Goal: Check status: Check status

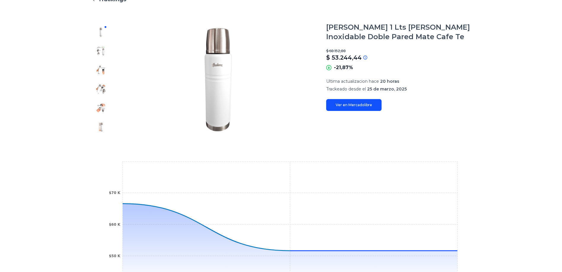
scroll to position [148, 0]
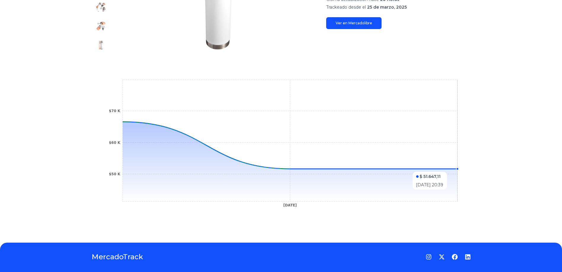
drag, startPoint x: 387, startPoint y: 169, endPoint x: 378, endPoint y: 168, distance: 8.9
click at [386, 169] on g at bounding box center [290, 161] width 335 height 79
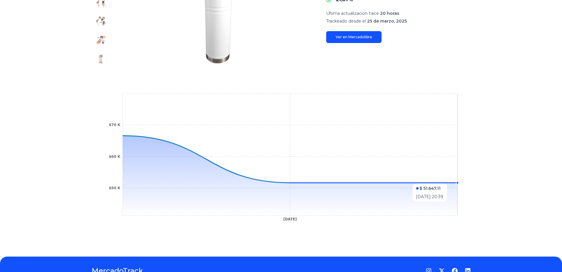
scroll to position [0, 0]
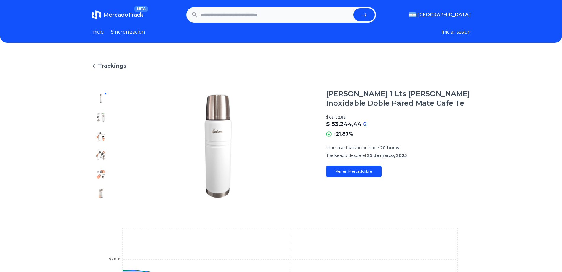
click at [220, 14] on input "text" at bounding box center [275, 14] width 150 height 13
type input "**********"
click at [353, 8] on button "submit" at bounding box center [363, 14] width 21 height 13
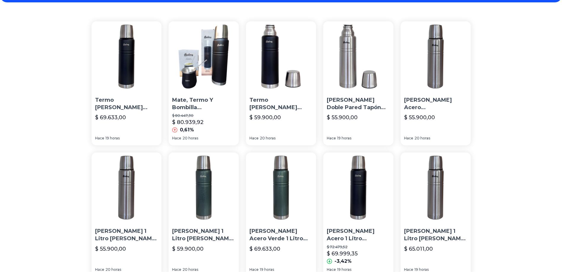
scroll to position [30, 0]
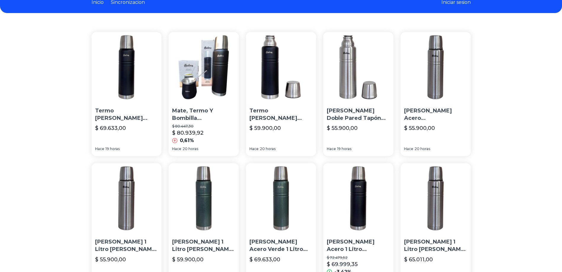
click at [123, 78] on img at bounding box center [126, 67] width 70 height 70
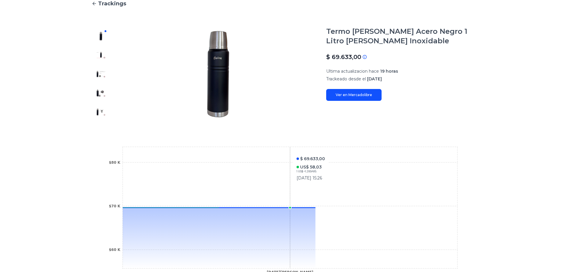
scroll to position [118, 0]
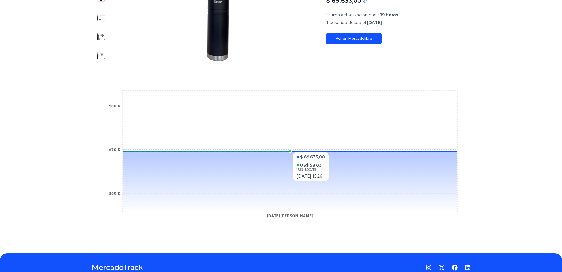
type input "**********"
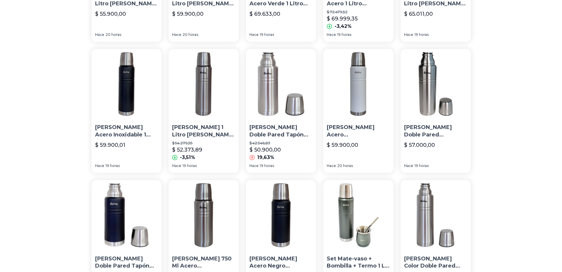
scroll to position [399, 0]
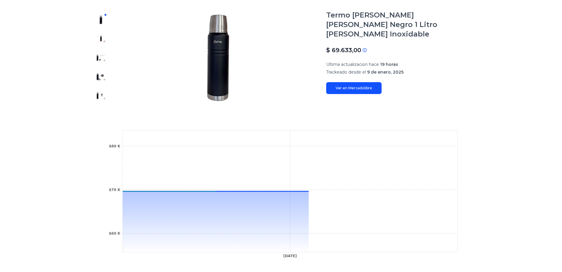
scroll to position [89, 0]
